Goal: Information Seeking & Learning: Learn about a topic

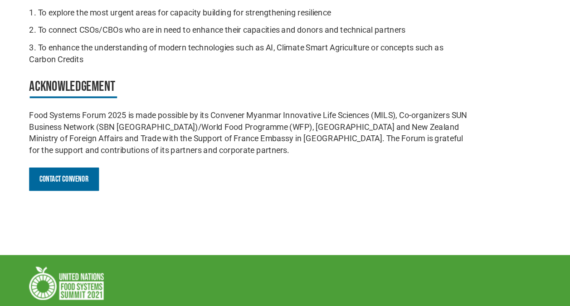
scroll to position [1010, 0]
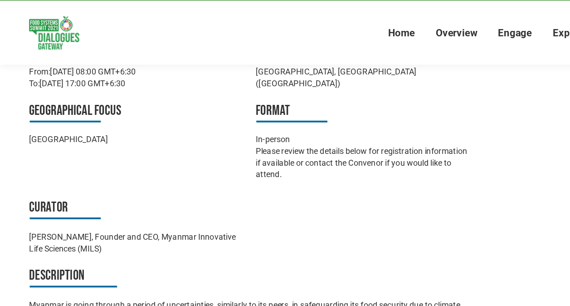
scroll to position [0, 0]
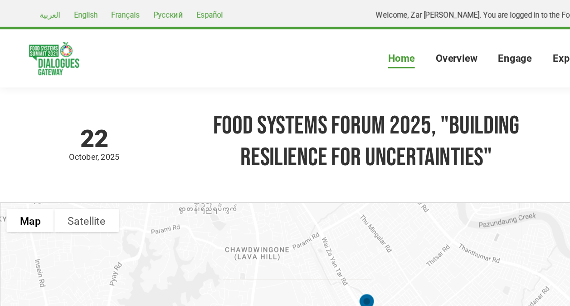
click at [306, 44] on span "Home" at bounding box center [312, 46] width 21 height 10
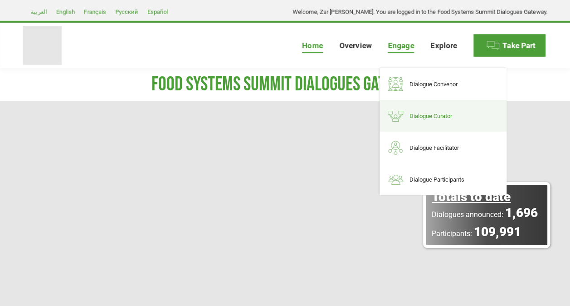
click at [421, 117] on span "Dialogue Curator" at bounding box center [431, 116] width 43 height 8
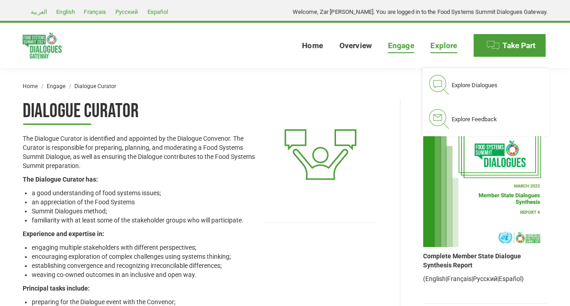
click at [441, 44] on span "Explore" at bounding box center [444, 46] width 27 height 10
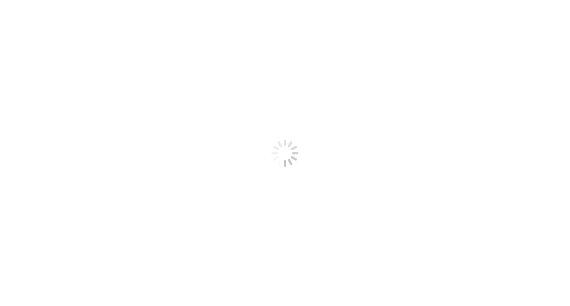
select select
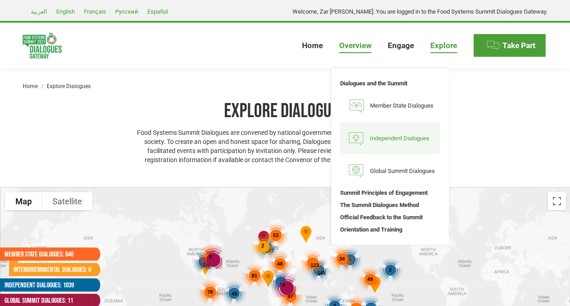
click at [373, 139] on span "Independent Dialogues" at bounding box center [399, 138] width 59 height 8
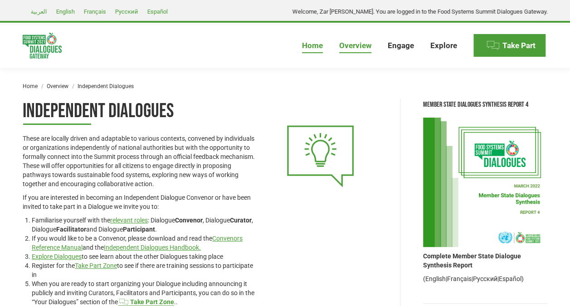
click at [312, 43] on span "Home" at bounding box center [312, 46] width 21 height 10
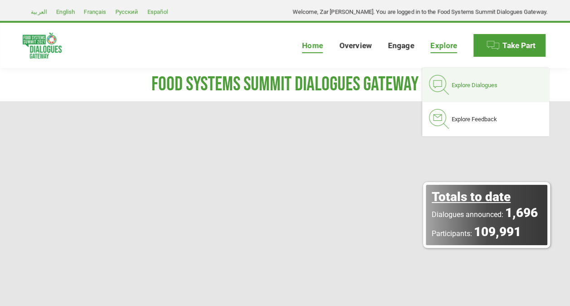
click at [459, 87] on span "Explore Dialogues" at bounding box center [475, 85] width 46 height 8
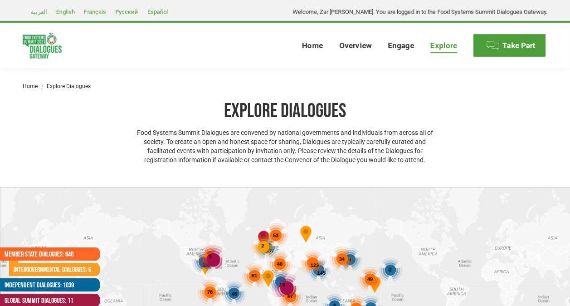
select select
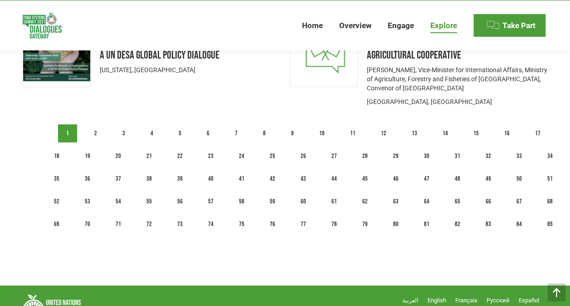
scroll to position [1353, 0]
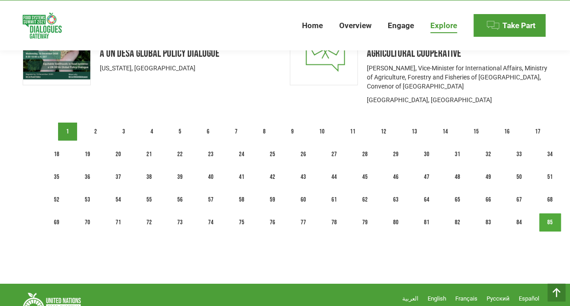
click at [550, 220] on link "85" at bounding box center [551, 222] width 22 height 18
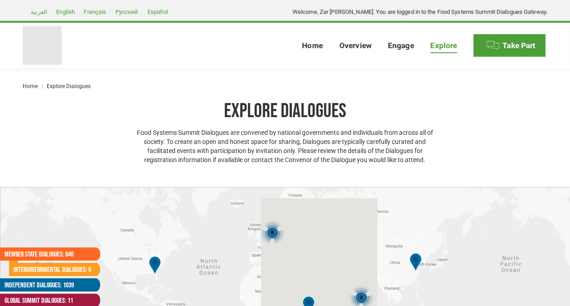
select select
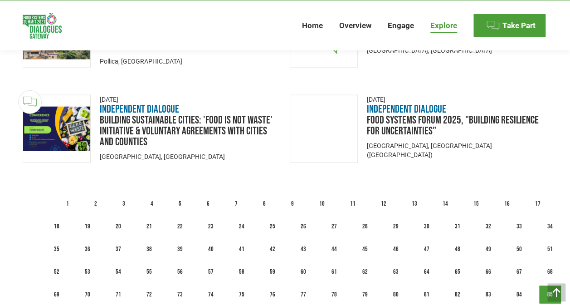
scroll to position [1028, 0]
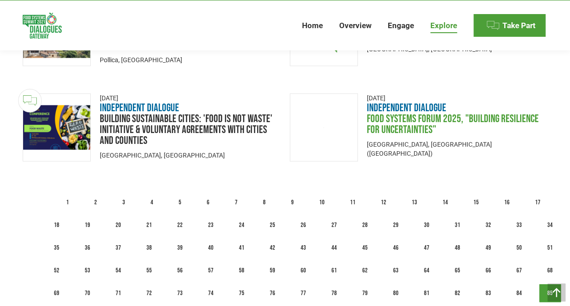
click at [410, 112] on link "Food Systems Forum 2025, "Building Resilience for Uncertainties"" at bounding box center [453, 124] width 172 height 24
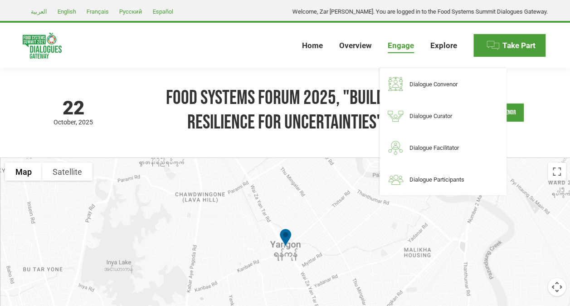
click at [396, 48] on span "Engage" at bounding box center [401, 46] width 26 height 10
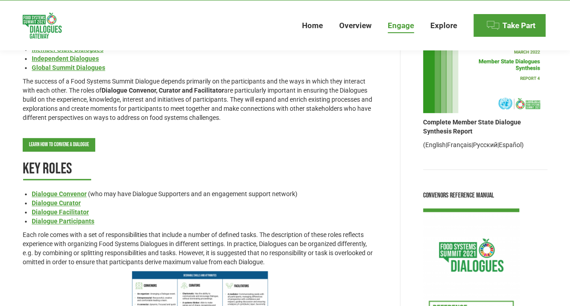
scroll to position [134, 0]
click at [79, 210] on strong "Dialogue Facilitator" at bounding box center [60, 211] width 57 height 7
